Goal: Information Seeking & Learning: Learn about a topic

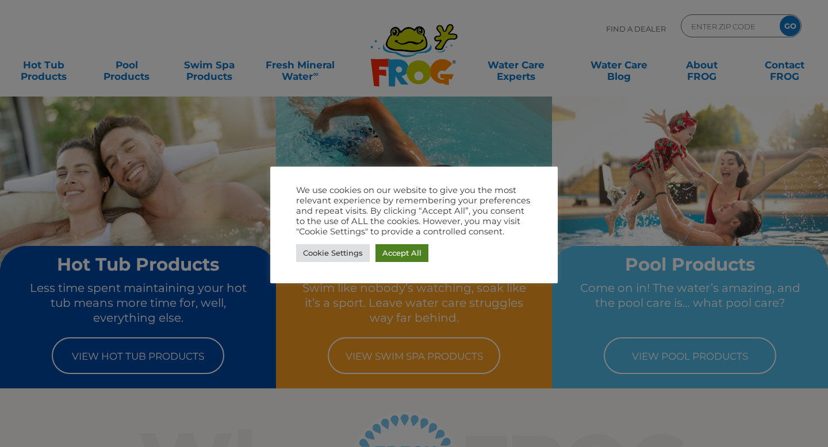
click at [401, 252] on link "Accept All" at bounding box center [402, 253] width 53 height 18
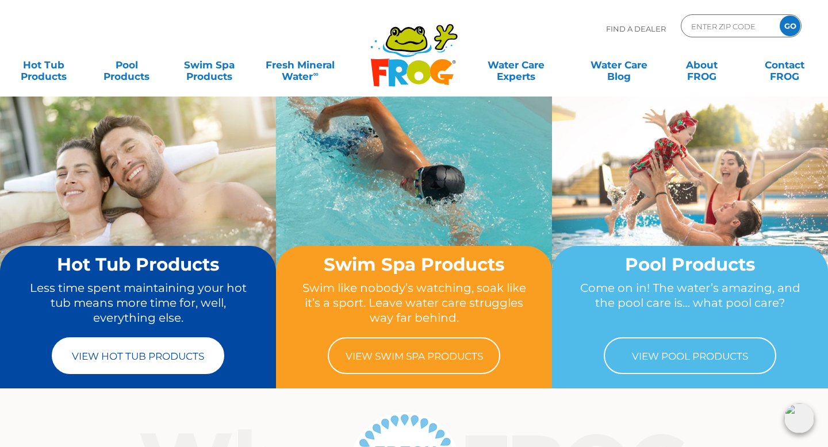
click at [162, 354] on link "View Hot Tub Products" at bounding box center [138, 356] width 173 height 37
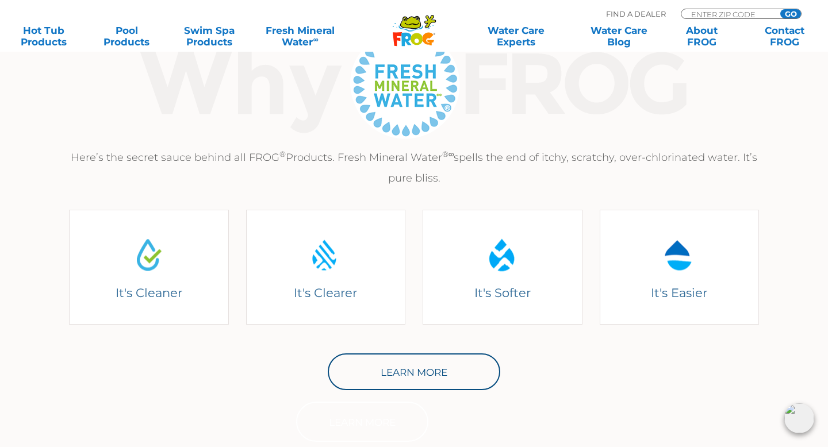
scroll to position [427, 0]
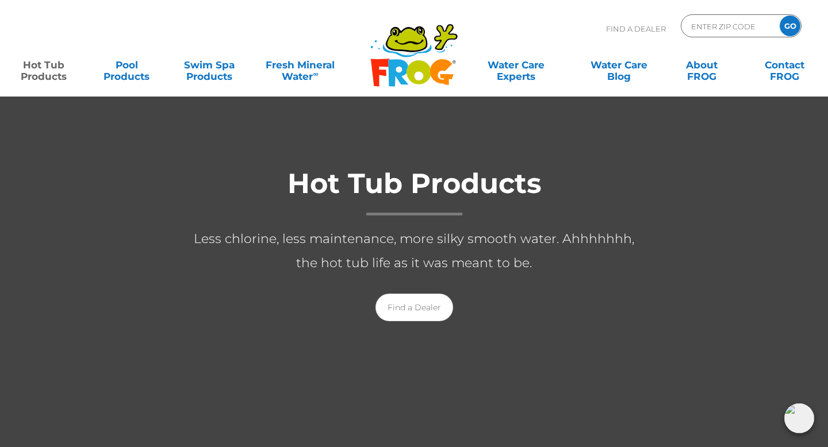
scroll to position [79, 0]
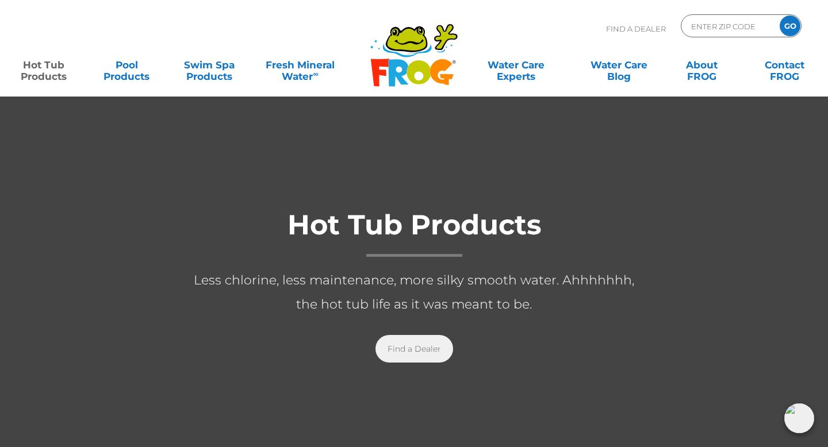
click at [396, 352] on link "Find a Dealer" at bounding box center [415, 349] width 78 height 28
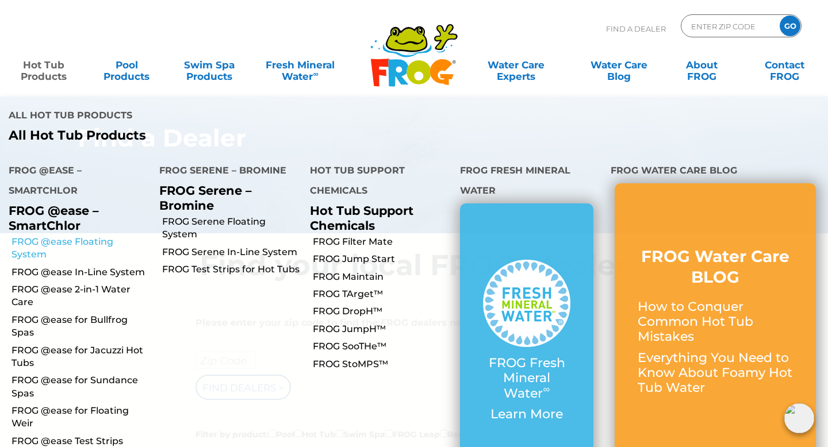
click at [72, 236] on link "FROG @ease Floating System" at bounding box center [81, 249] width 139 height 26
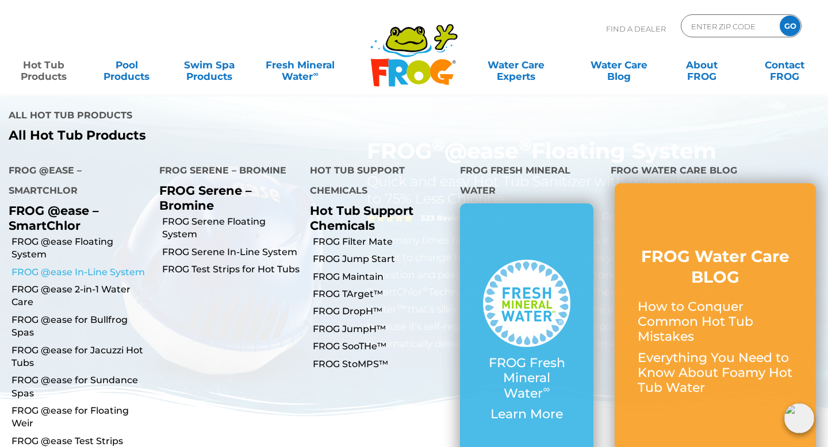
click at [62, 266] on link "FROG @ease In-Line System" at bounding box center [81, 272] width 139 height 13
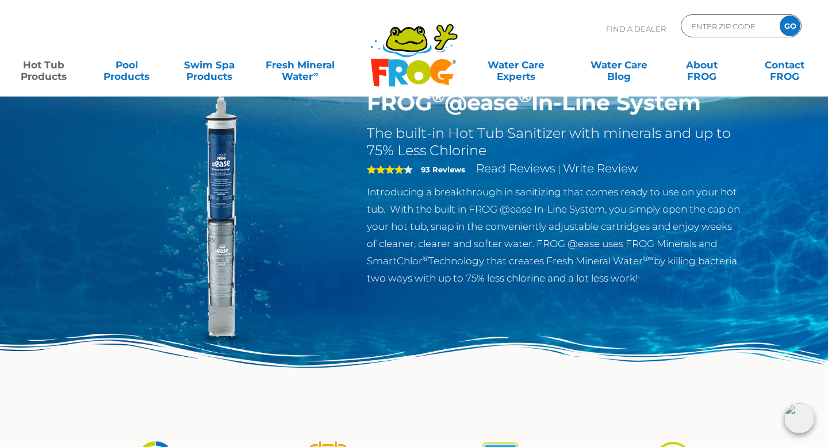
scroll to position [50, 0]
